Goal: Information Seeking & Learning: Learn about a topic

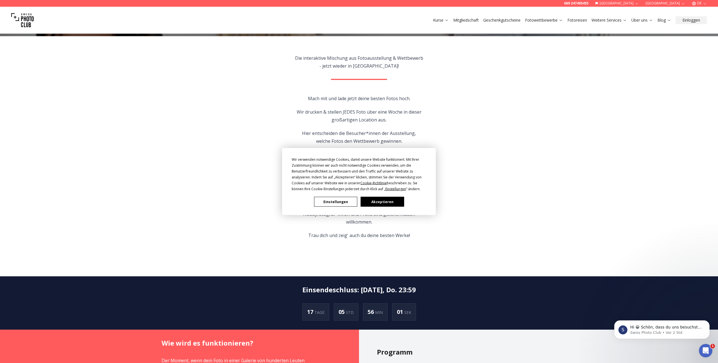
scroll to position [172, 0]
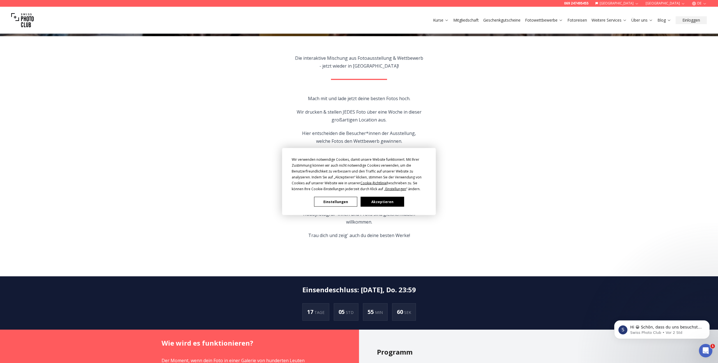
click at [384, 202] on button "Akzeptieren" at bounding box center [382, 202] width 43 height 10
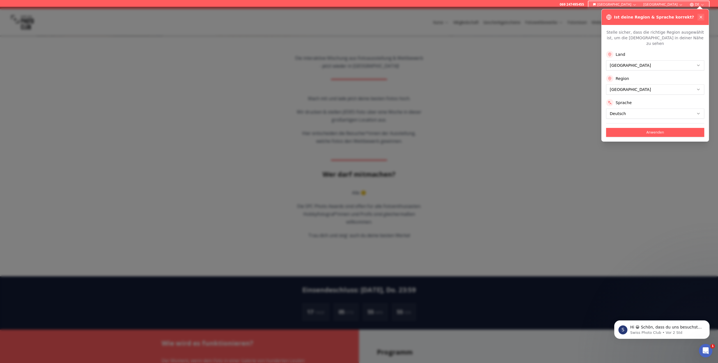
click at [701, 15] on icon at bounding box center [701, 17] width 4 height 4
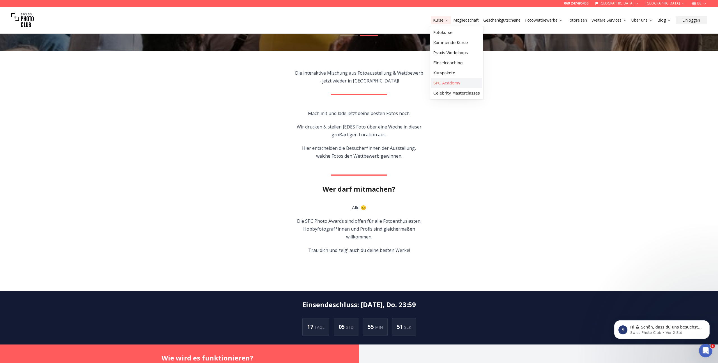
scroll to position [156, 0]
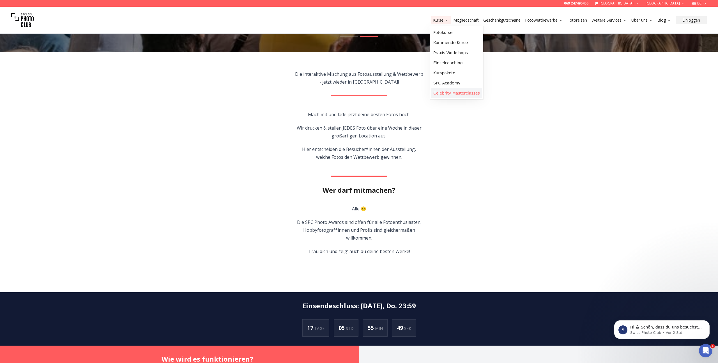
click at [452, 93] on link "Celebrity Masterclasses" at bounding box center [456, 93] width 51 height 10
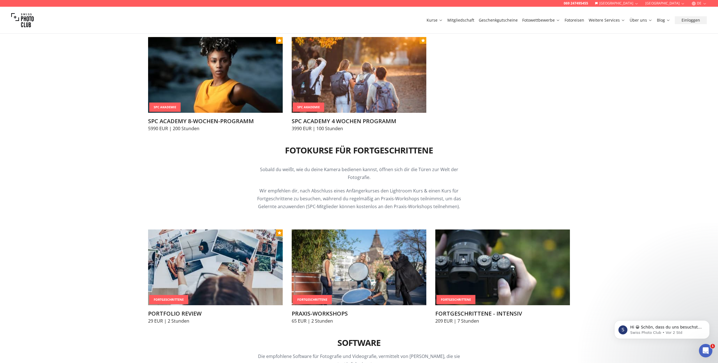
scroll to position [588, 0]
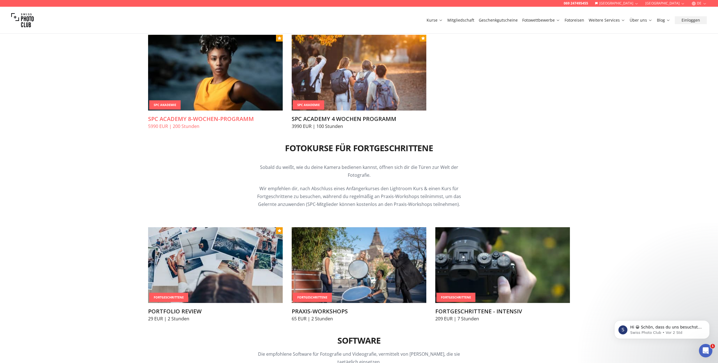
click at [172, 104] on div "SPC Akademie" at bounding box center [164, 104] width 31 height 9
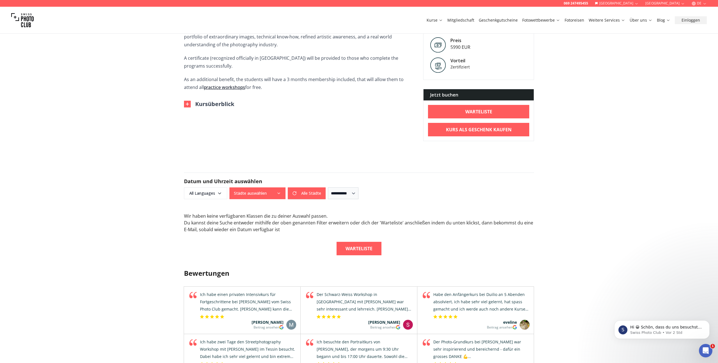
scroll to position [214, 0]
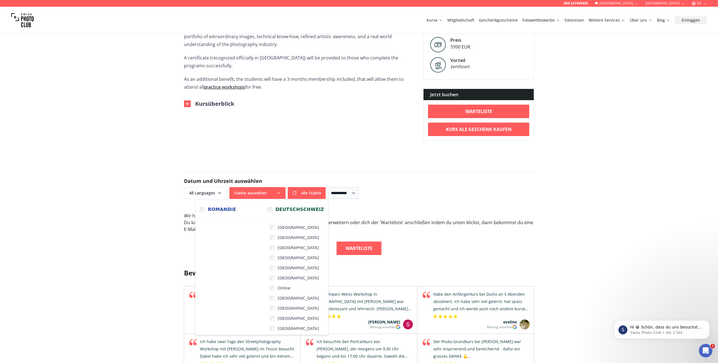
click at [253, 192] on button "Städte auswählen" at bounding box center [257, 193] width 56 height 12
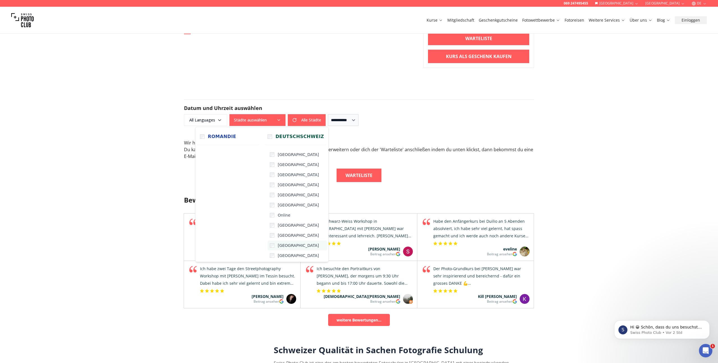
scroll to position [287, 0]
click at [492, 158] on div "Wir haben keine verfügbaren Klassen die zu deiner Auswahl passen . Du kannst de…" at bounding box center [359, 150] width 350 height 20
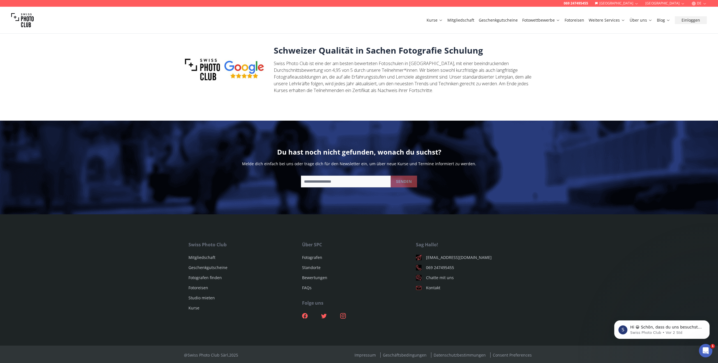
scroll to position [588, 0]
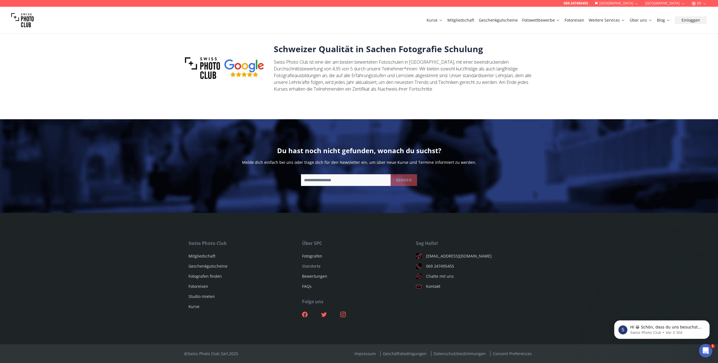
click at [318, 266] on link "Standorte" at bounding box center [311, 265] width 19 height 5
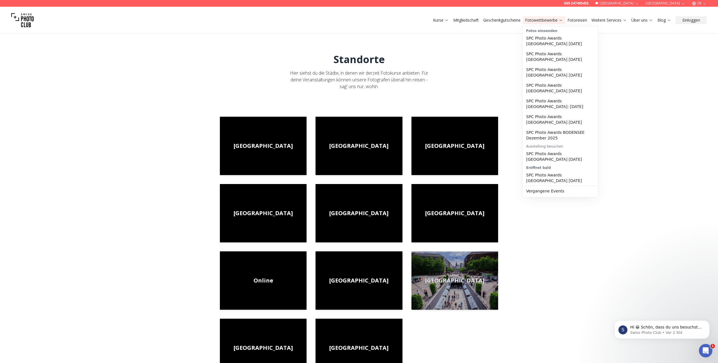
scroll to position [1, 0]
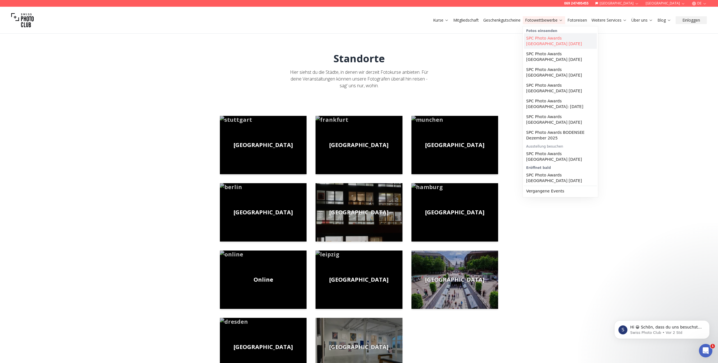
click at [541, 39] on link "SPC Photo Awards [GEOGRAPHIC_DATA] [DATE]" at bounding box center [560, 41] width 73 height 16
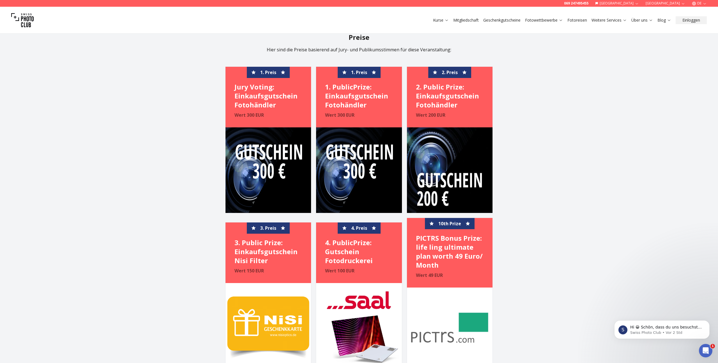
scroll to position [1320, 0]
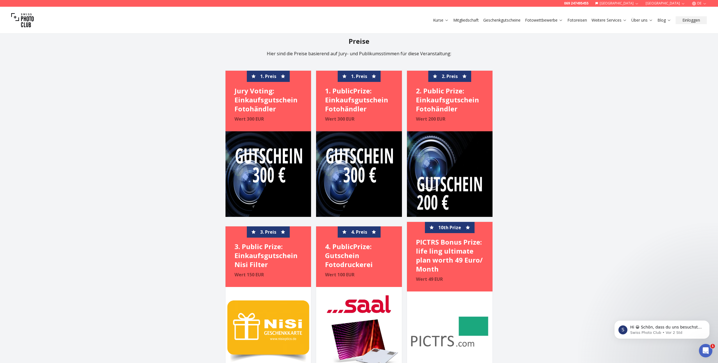
click at [581, 20] on link "Fotoreisen" at bounding box center [577, 20] width 20 height 6
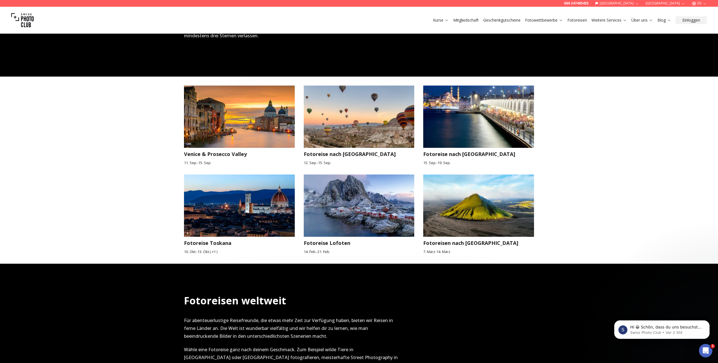
scroll to position [478, 0]
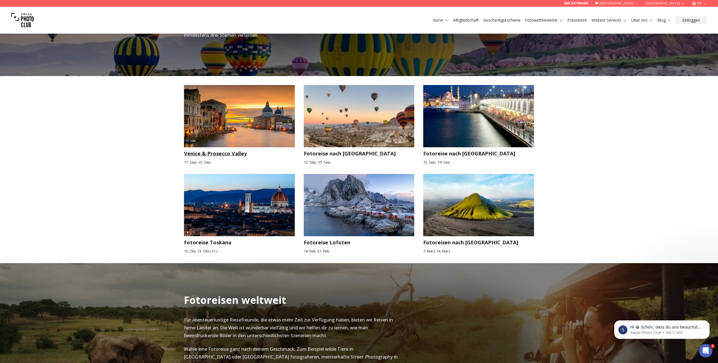
click at [242, 116] on img at bounding box center [239, 116] width 111 height 62
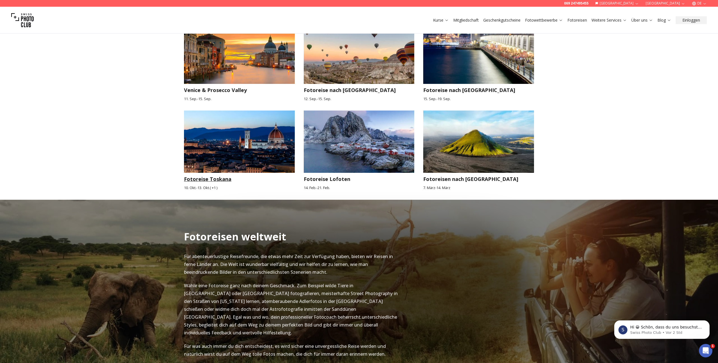
scroll to position [543, 0]
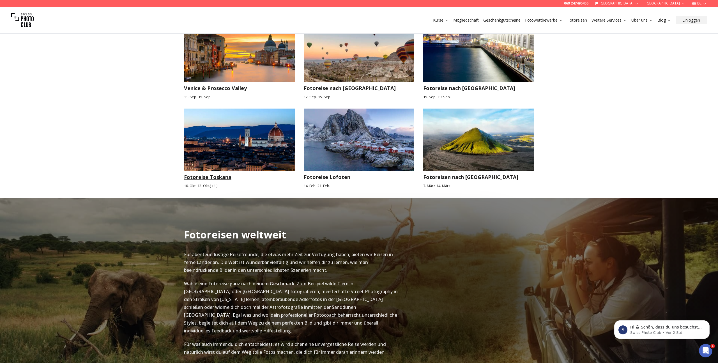
click at [257, 150] on img at bounding box center [239, 140] width 111 height 62
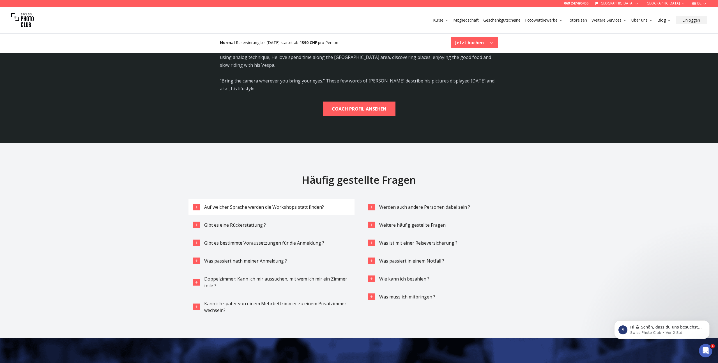
scroll to position [1731, 0]
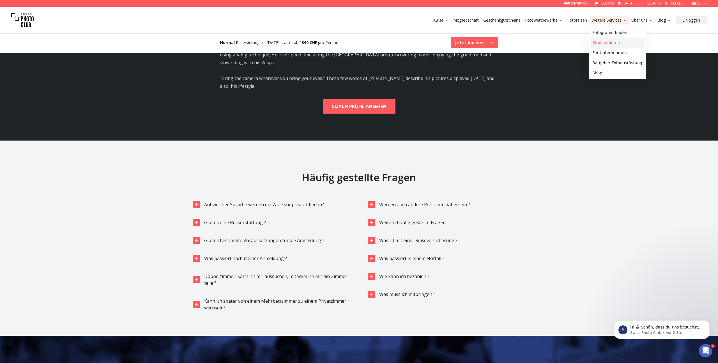
click at [604, 42] on link "Studio mieten" at bounding box center [617, 43] width 54 height 10
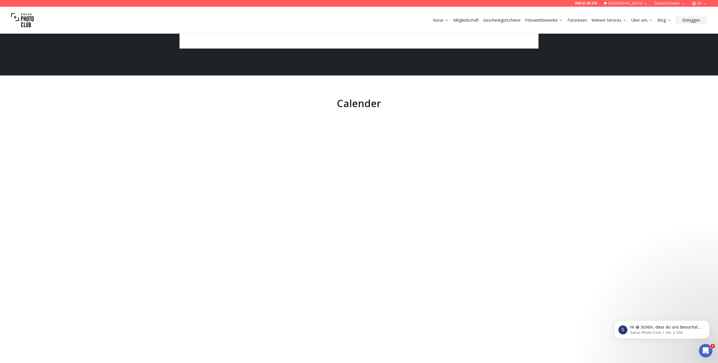
scroll to position [2278, 0]
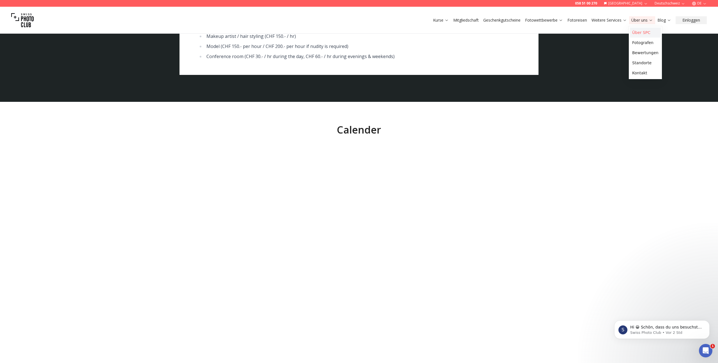
click at [639, 33] on link "Über SPC" at bounding box center [645, 32] width 31 height 10
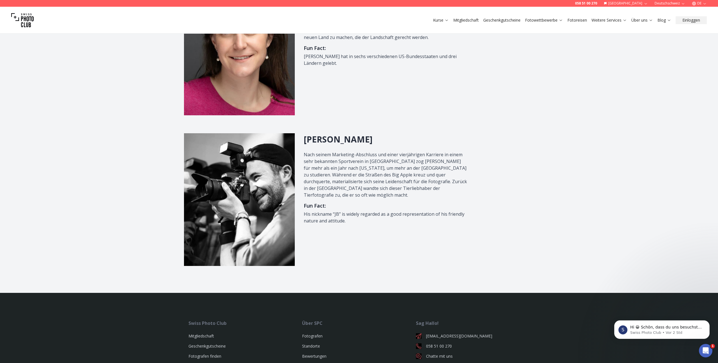
scroll to position [618, 0]
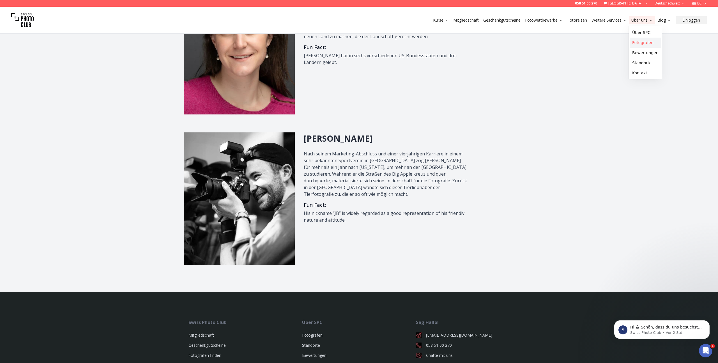
click at [638, 42] on link "Fotografen" at bounding box center [645, 43] width 31 height 10
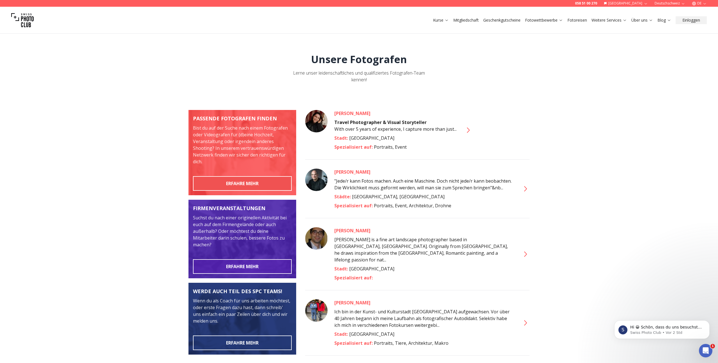
click at [260, 184] on button "ERFAHRE MEHR" at bounding box center [242, 183] width 99 height 15
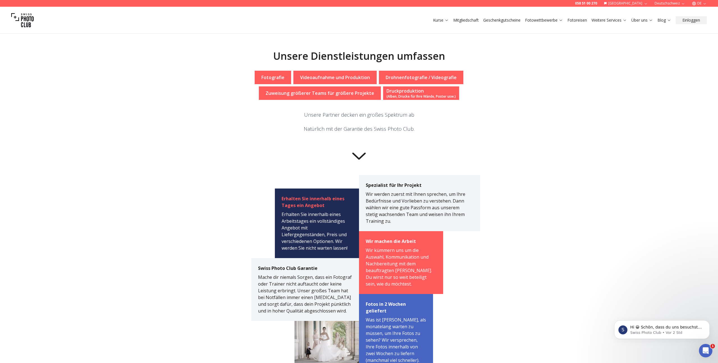
scroll to position [100, 0]
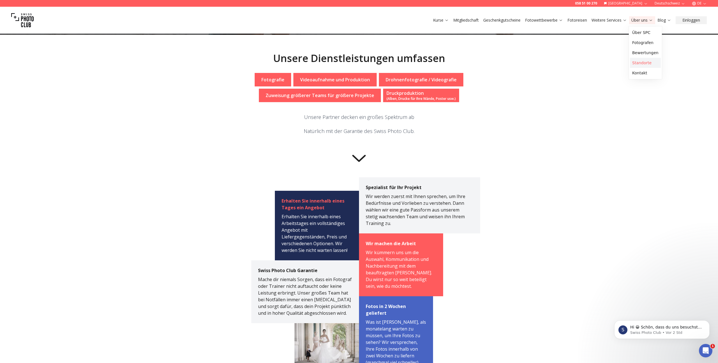
click at [643, 61] on link "Standorte" at bounding box center [645, 63] width 31 height 10
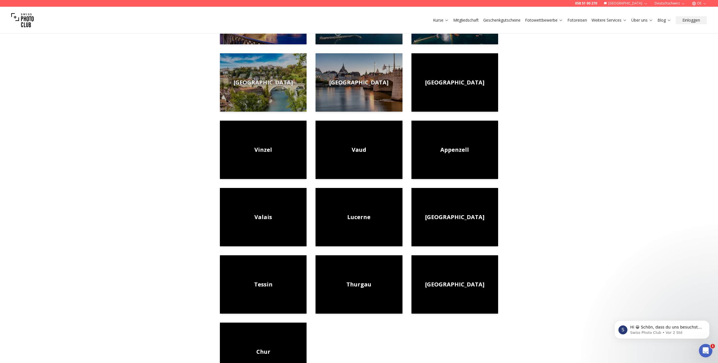
scroll to position [128, 0]
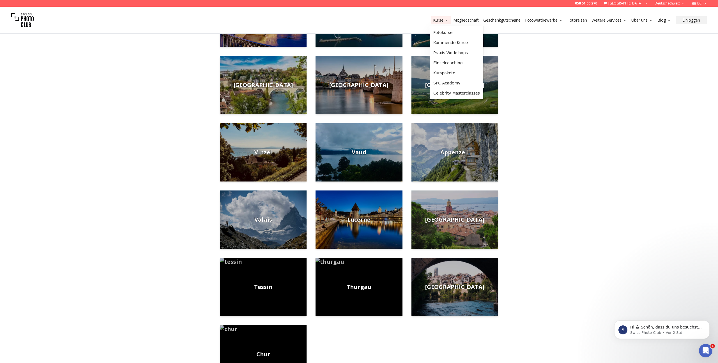
click at [438, 19] on link "Kurse" at bounding box center [441, 20] width 16 height 6
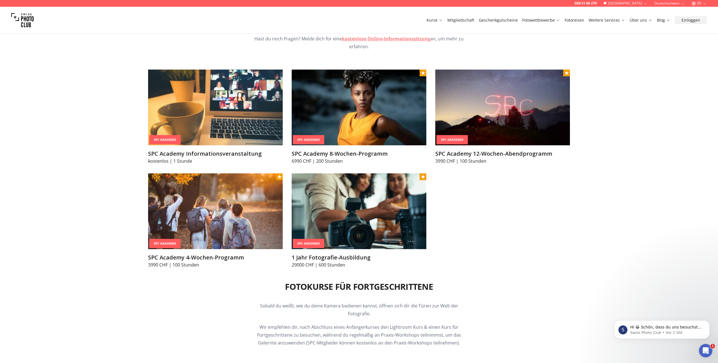
scroll to position [680, 0]
click at [234, 231] on img at bounding box center [215, 211] width 135 height 76
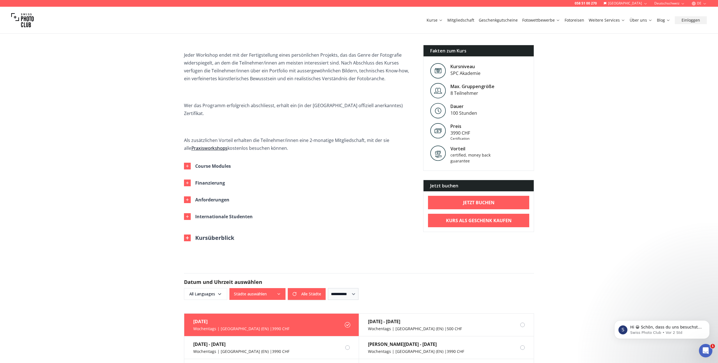
scroll to position [229, 0]
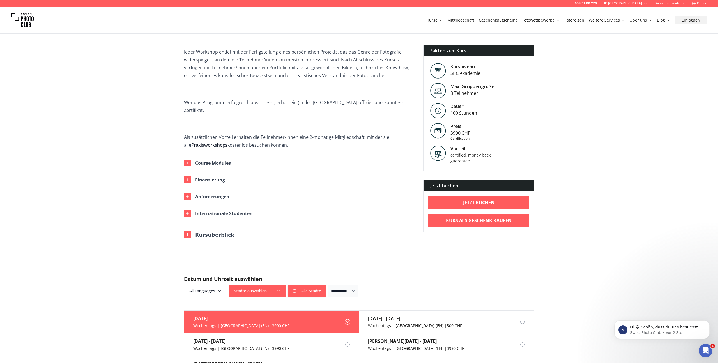
click at [252, 285] on button "Städte auswählen" at bounding box center [257, 291] width 56 height 12
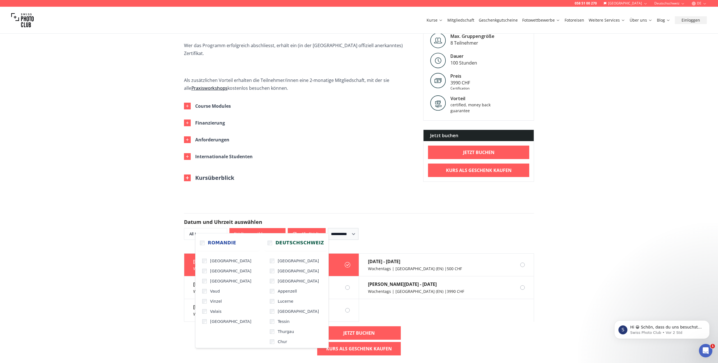
scroll to position [329, 0]
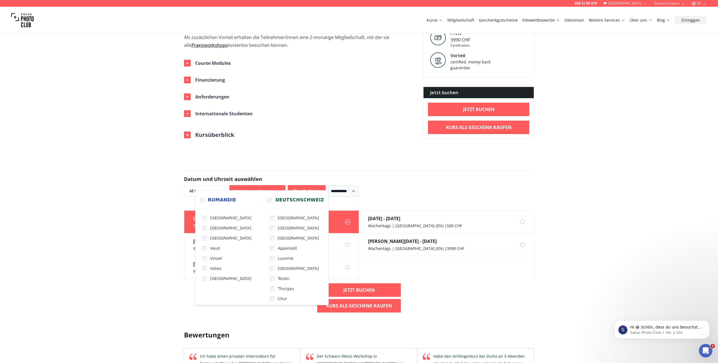
click at [557, 158] on div "058 51 00 270 Schweiz Deutschschweiz DE Kurse Mitgliedschaft Geschenkgutscheine…" at bounding box center [359, 235] width 718 height 1128
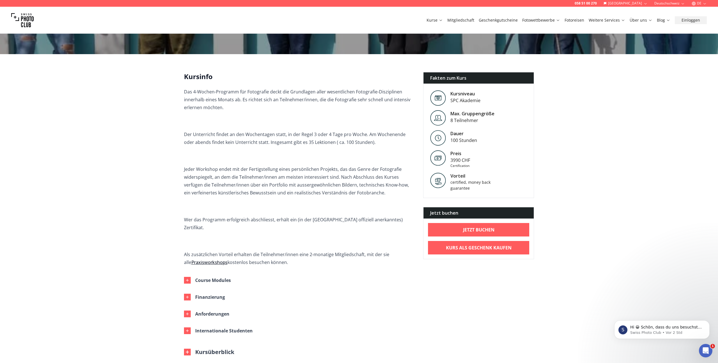
scroll to position [107, 0]
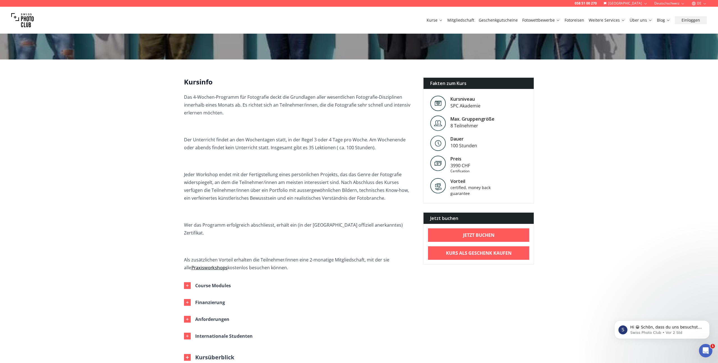
click at [463, 21] on link "Mitgliedschaft" at bounding box center [460, 20] width 27 height 6
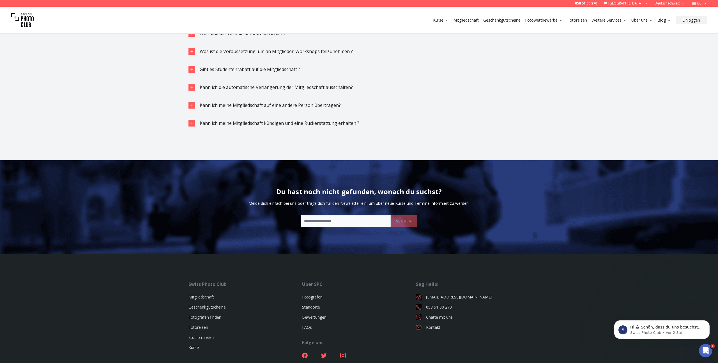
scroll to position [1795, 0]
